Goal: Task Accomplishment & Management: Manage account settings

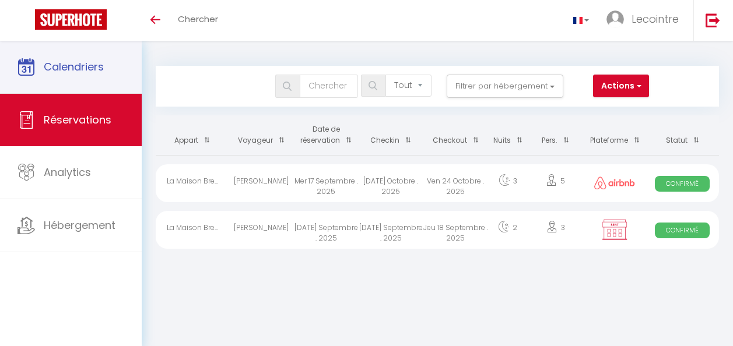
select select "not_cancelled"
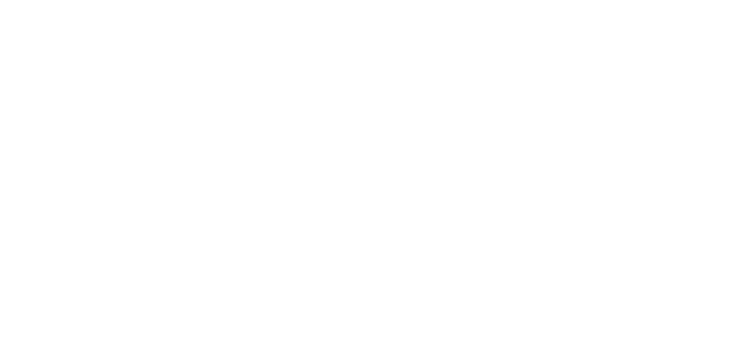
select select "not_cancelled"
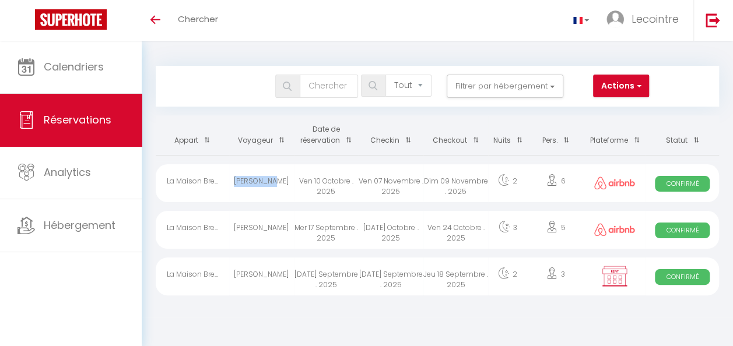
drag, startPoint x: 244, startPoint y: 182, endPoint x: 278, endPoint y: 184, distance: 34.5
click at [278, 184] on div "Axel Royer" at bounding box center [261, 183] width 65 height 38
select select "OK"
select select "0"
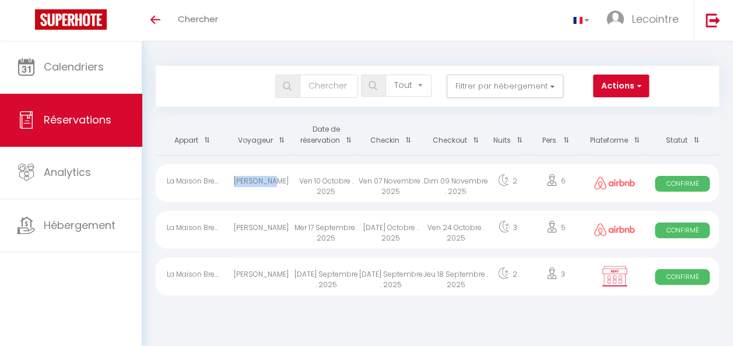
select select "0"
select select "1"
select select
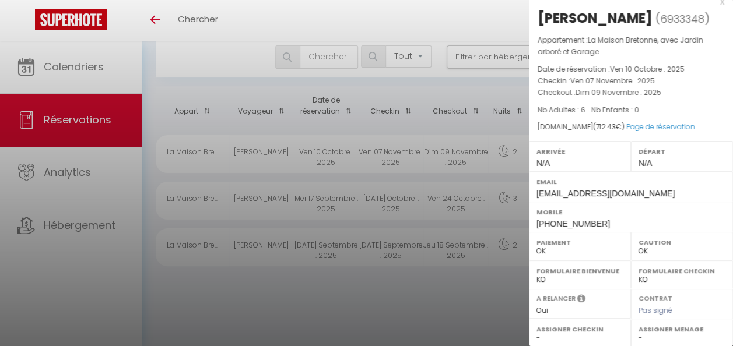
scroll to position [41, 0]
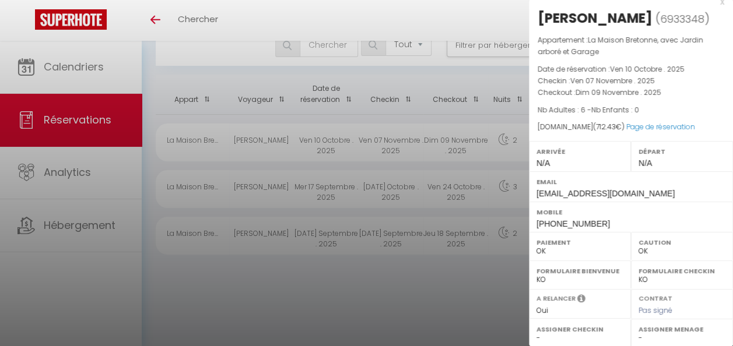
click at [433, 298] on div at bounding box center [366, 173] width 733 height 346
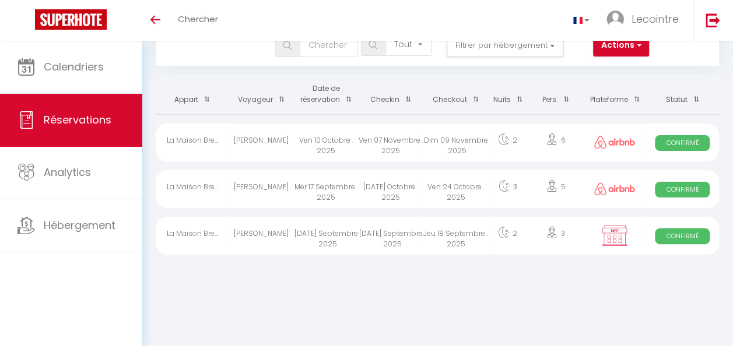
click at [470, 266] on div "Bookings Tous les statuts Annulé Confirmé Non Confirmé Tout sauf annulé No Show…" at bounding box center [437, 138] width 591 height 277
